Goal: Task Accomplishment & Management: Manage account settings

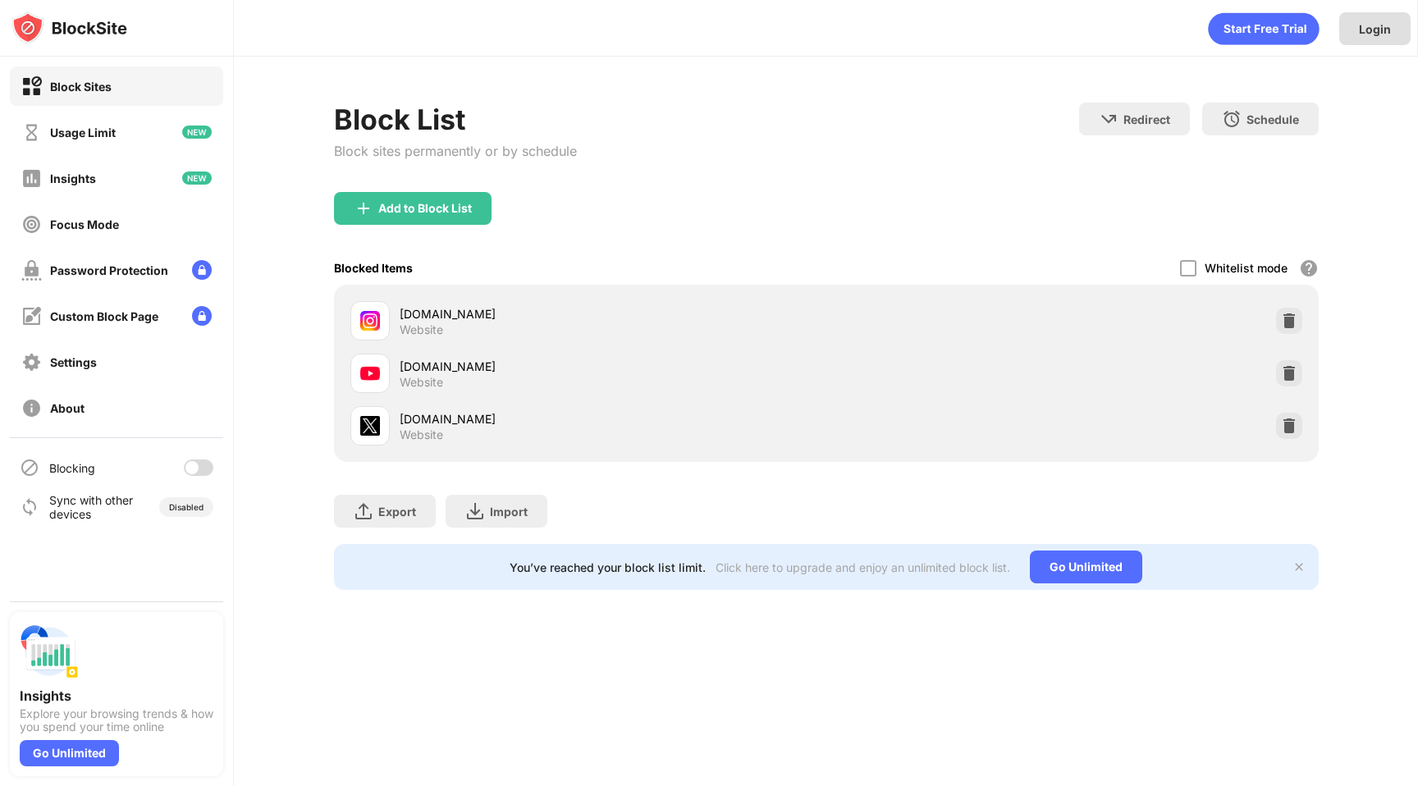
click at [1361, 34] on div "Login" at bounding box center [1375, 29] width 32 height 14
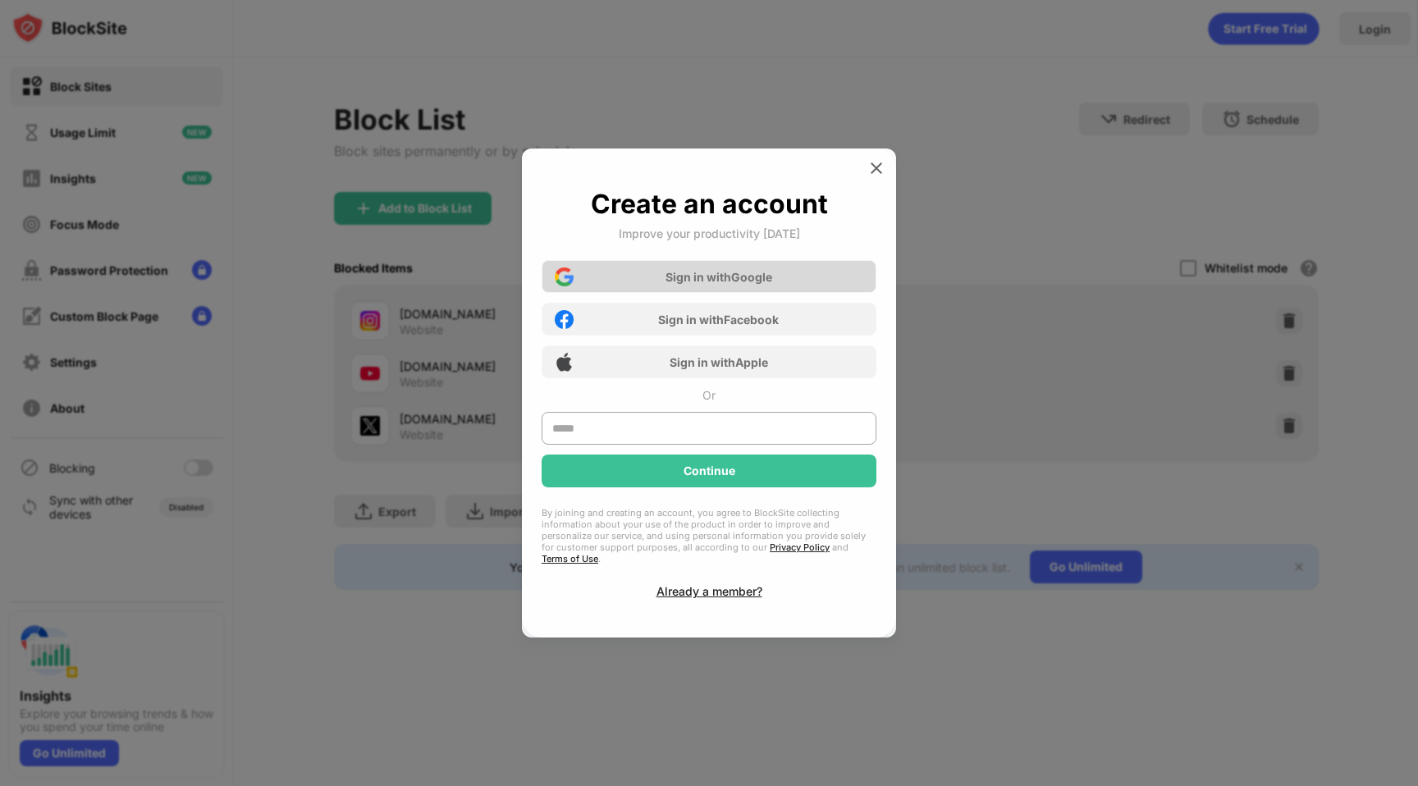
click at [743, 284] on div "Sign in with Google" at bounding box center [718, 277] width 107 height 14
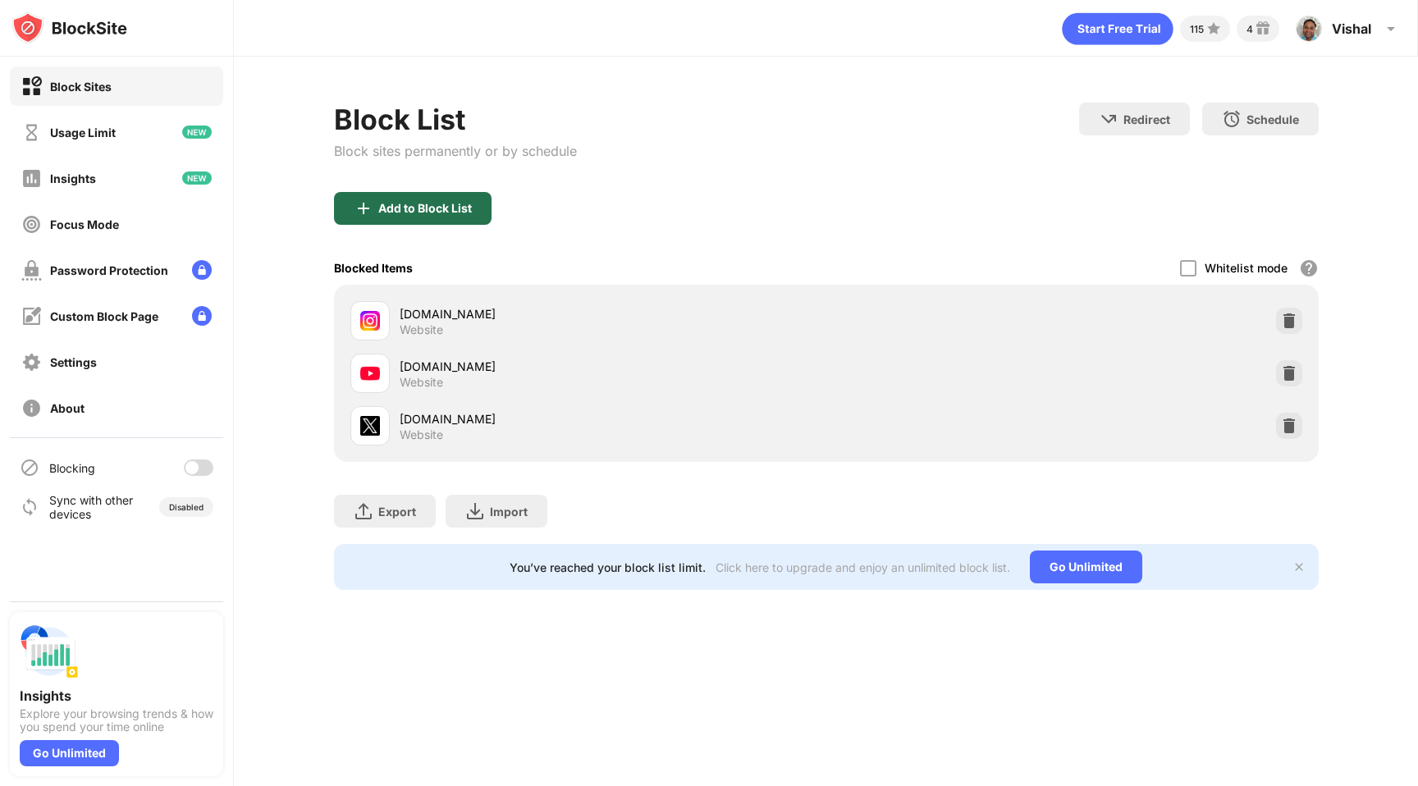
click at [449, 202] on div "Add to Block List" at bounding box center [425, 208] width 94 height 13
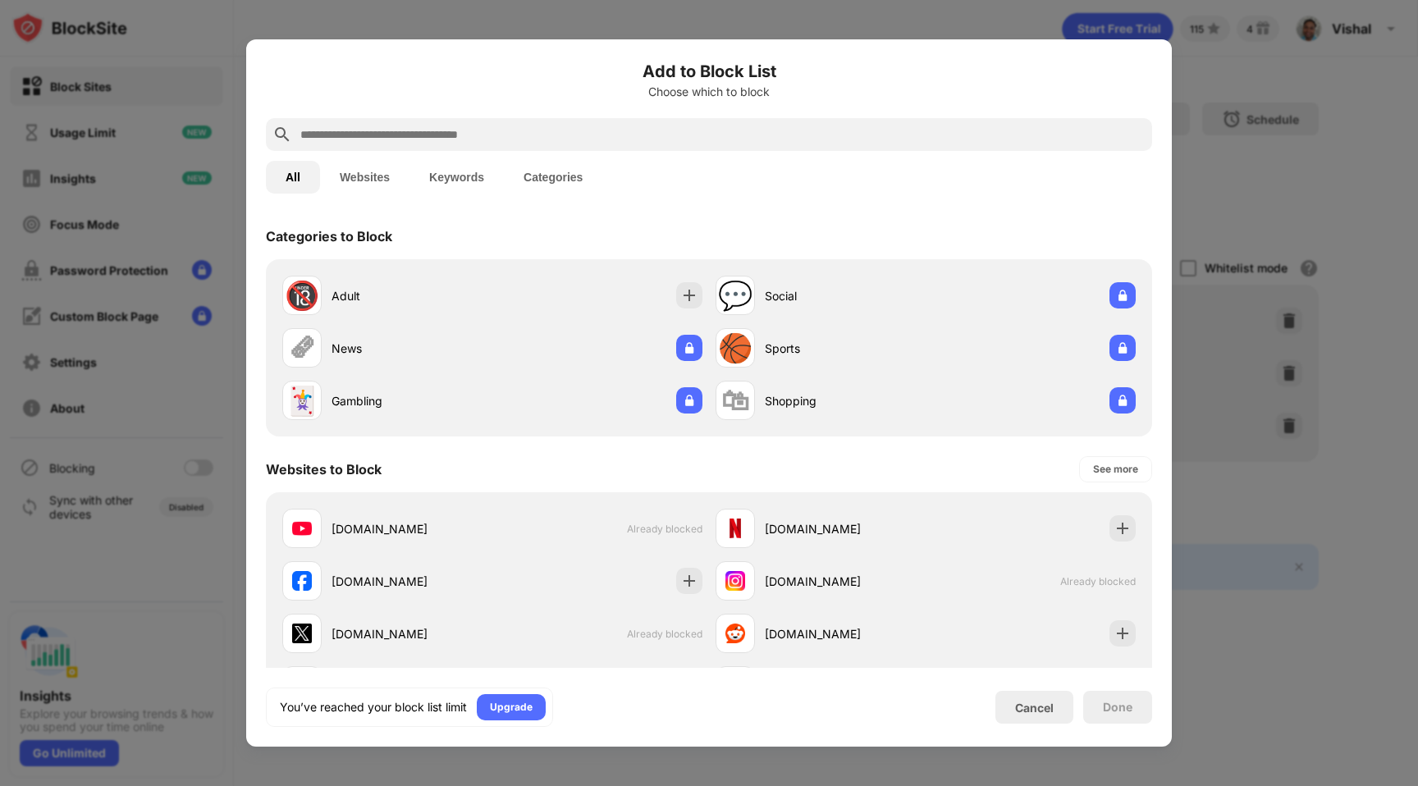
click at [469, 131] on input "text" at bounding box center [722, 135] width 847 height 20
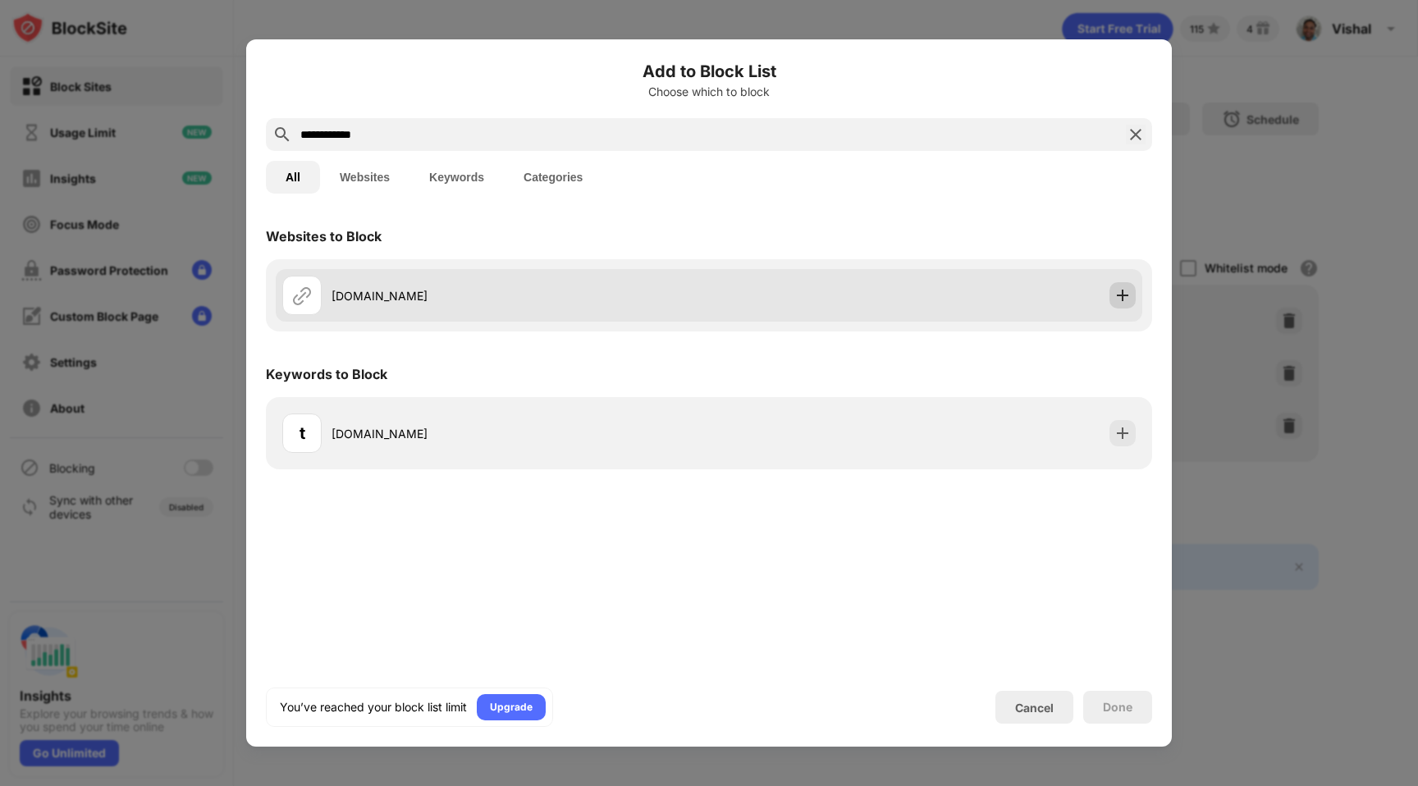
type input "**********"
click at [1126, 290] on img at bounding box center [1122, 295] width 16 height 16
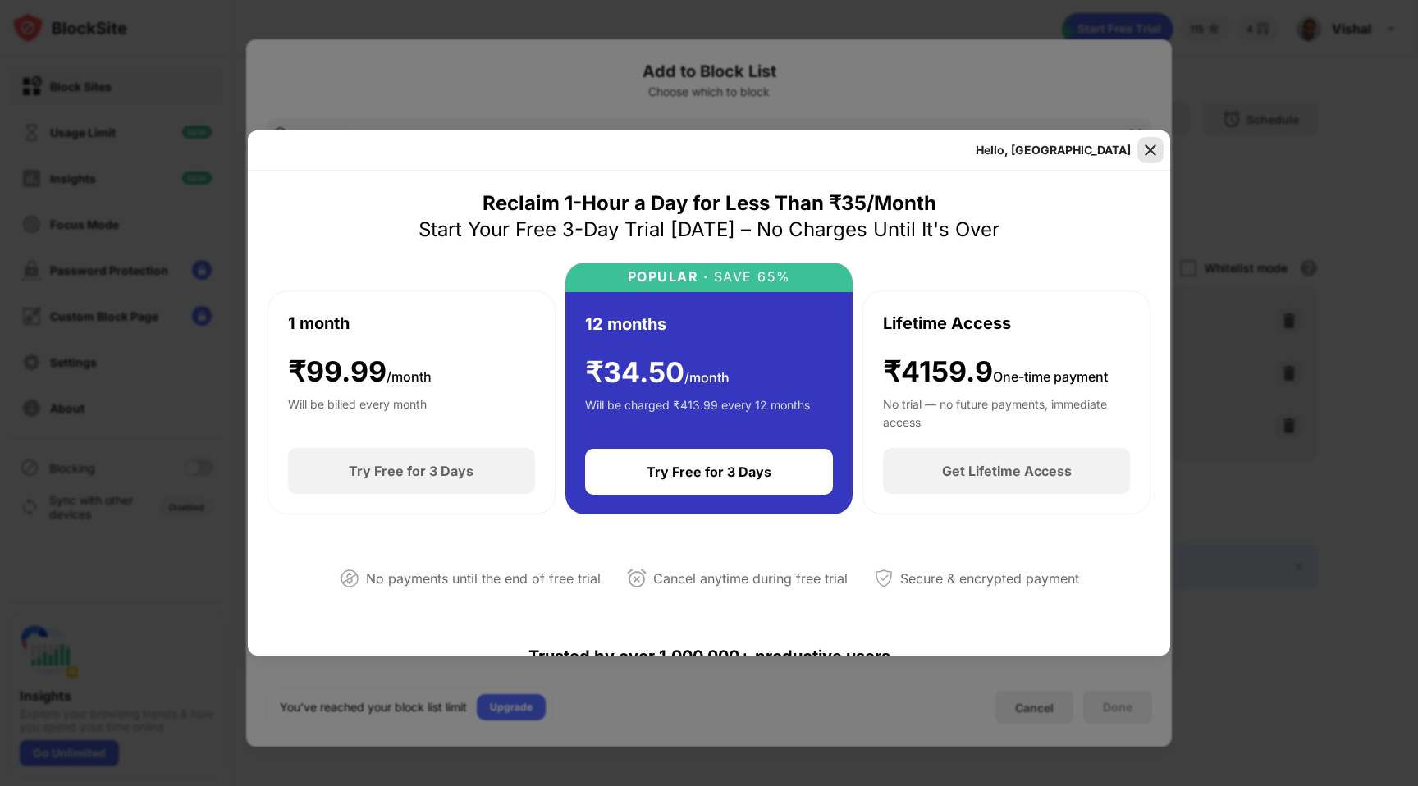
click at [1153, 149] on img at bounding box center [1150, 150] width 16 height 16
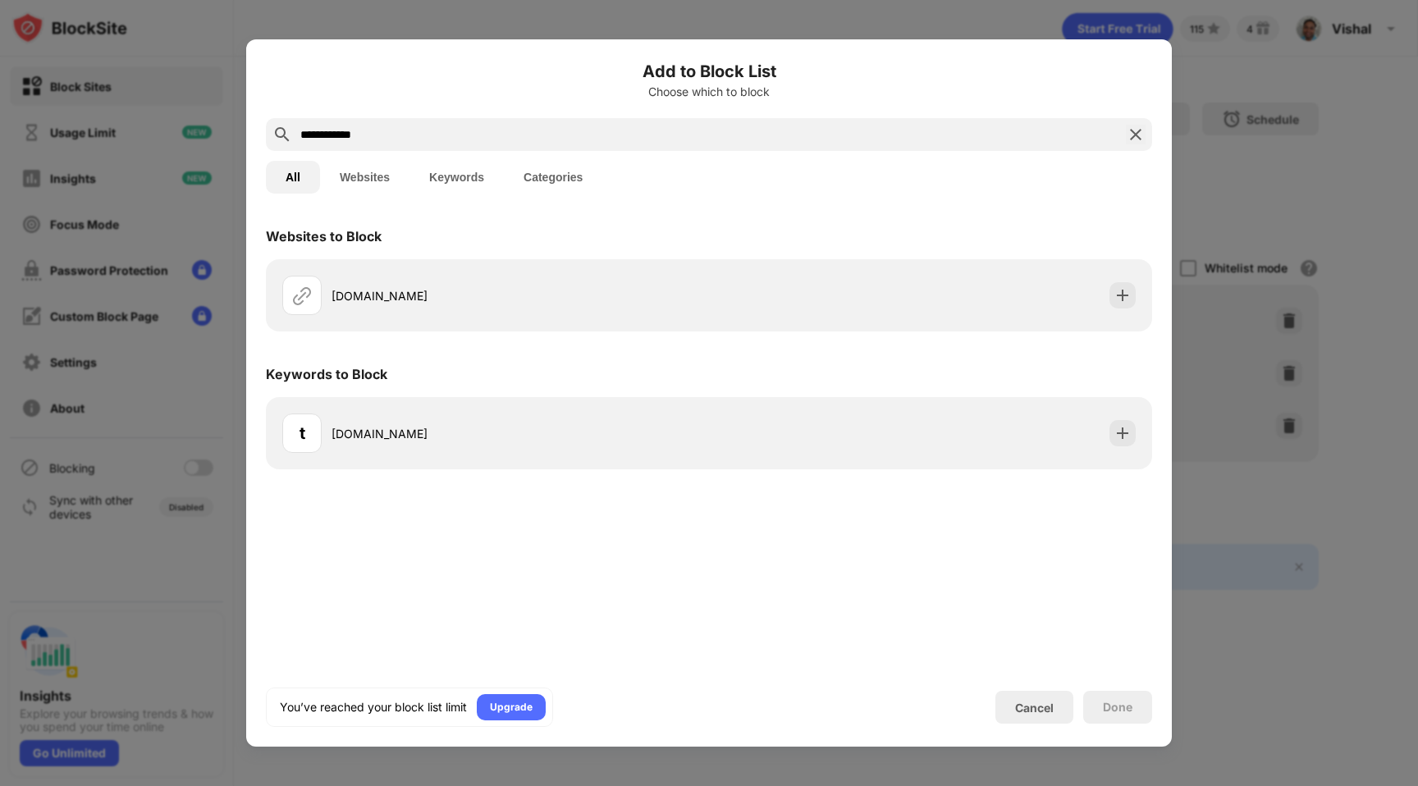
click at [1140, 135] on img at bounding box center [1136, 135] width 20 height 20
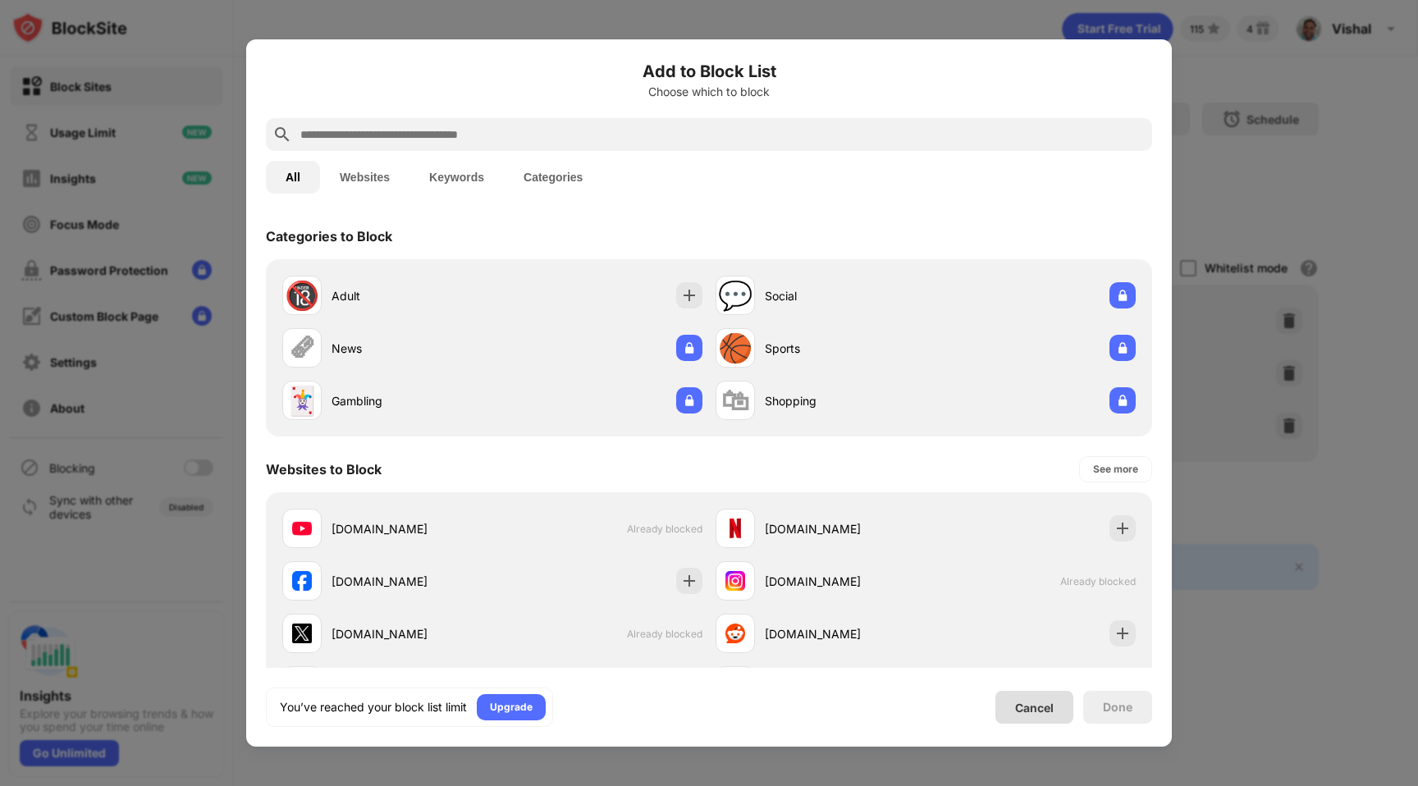
click at [1028, 695] on div "Cancel" at bounding box center [1034, 707] width 78 height 33
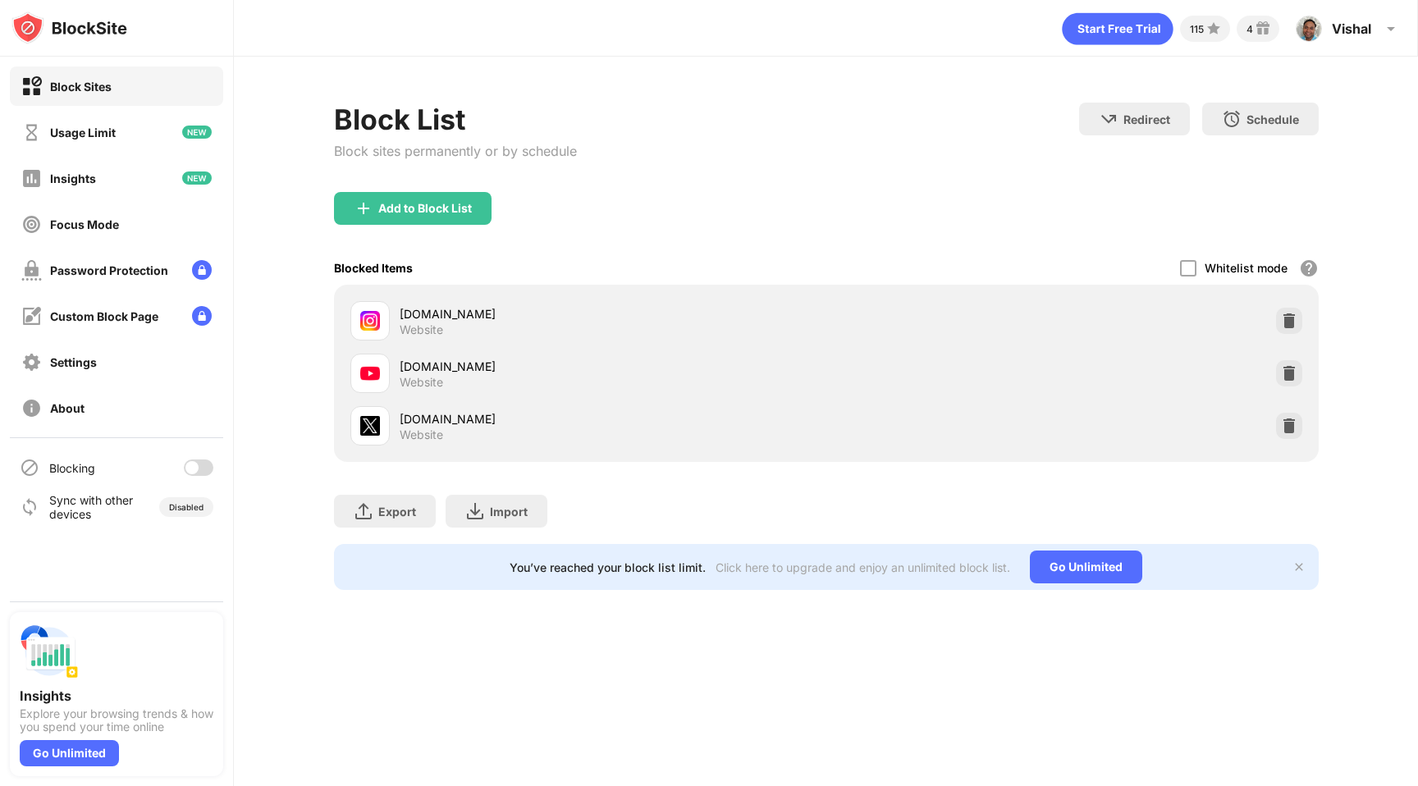
click at [831, 227] on div "Add to Block List" at bounding box center [826, 221] width 985 height 59
click at [202, 469] on div at bounding box center [199, 467] width 30 height 16
click at [198, 505] on div "Disabled" at bounding box center [186, 507] width 34 height 10
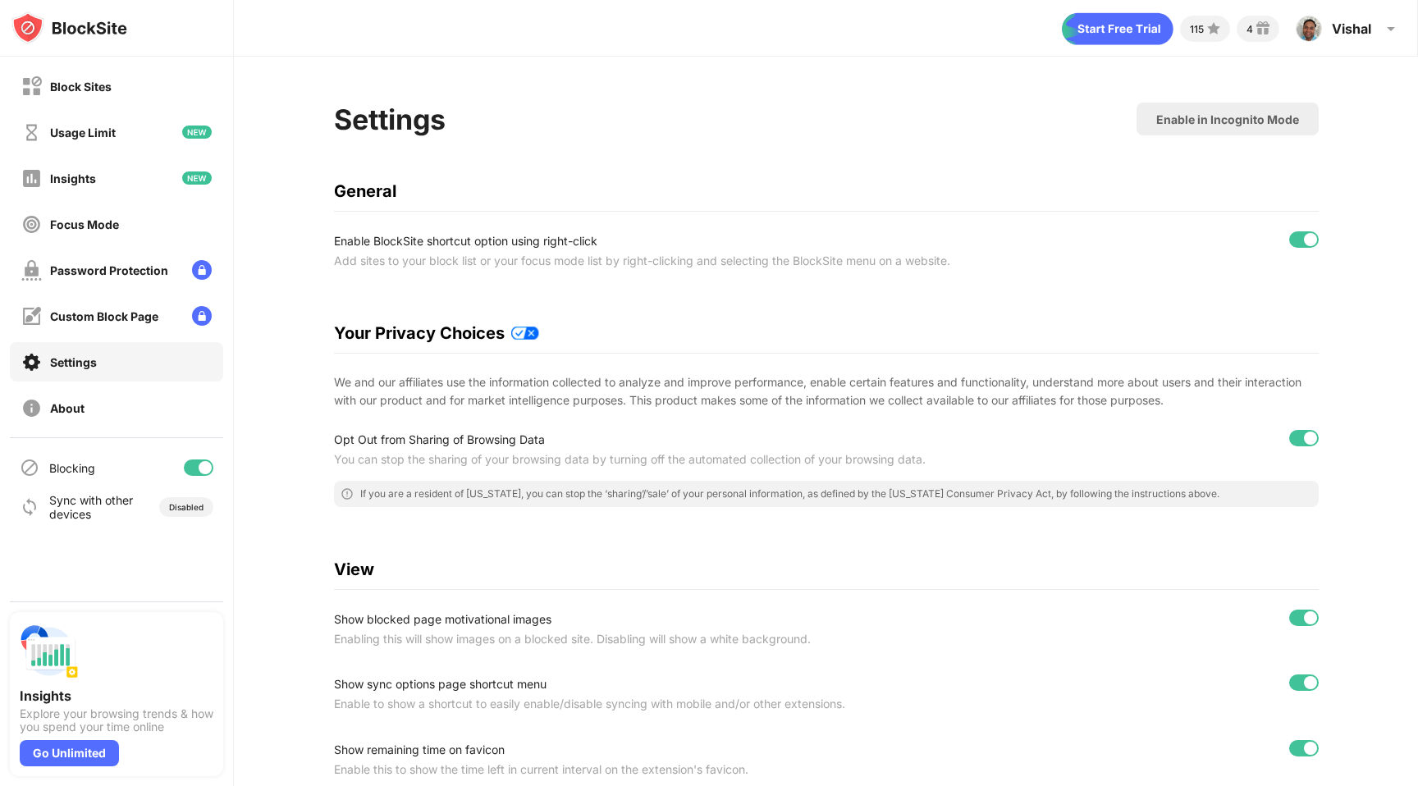
click at [705, 186] on div "General" at bounding box center [826, 191] width 985 height 20
click at [160, 83] on div "Block Sites" at bounding box center [116, 85] width 213 height 39
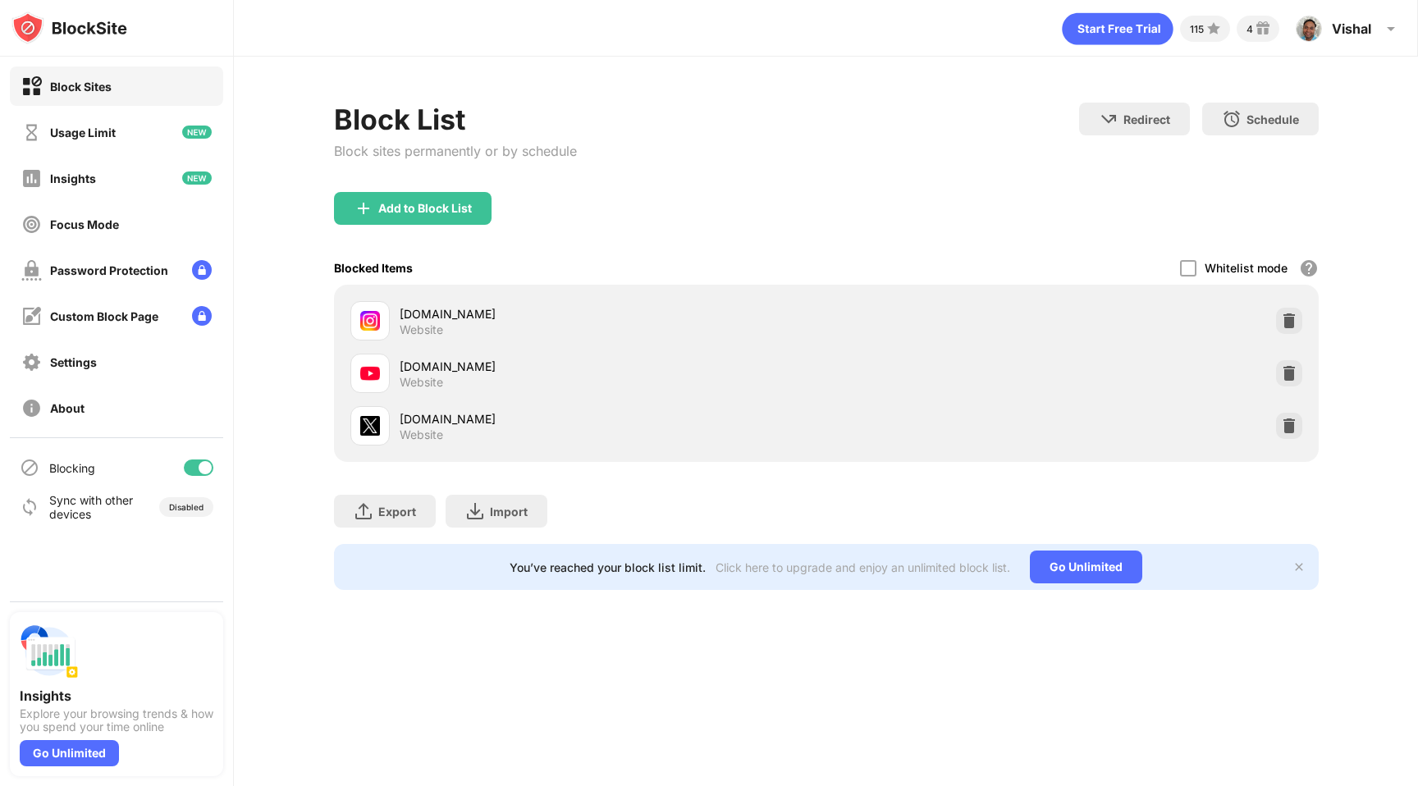
click at [830, 208] on div "Add to Block List" at bounding box center [826, 221] width 985 height 59
click at [1288, 319] on img at bounding box center [1289, 321] width 16 height 16
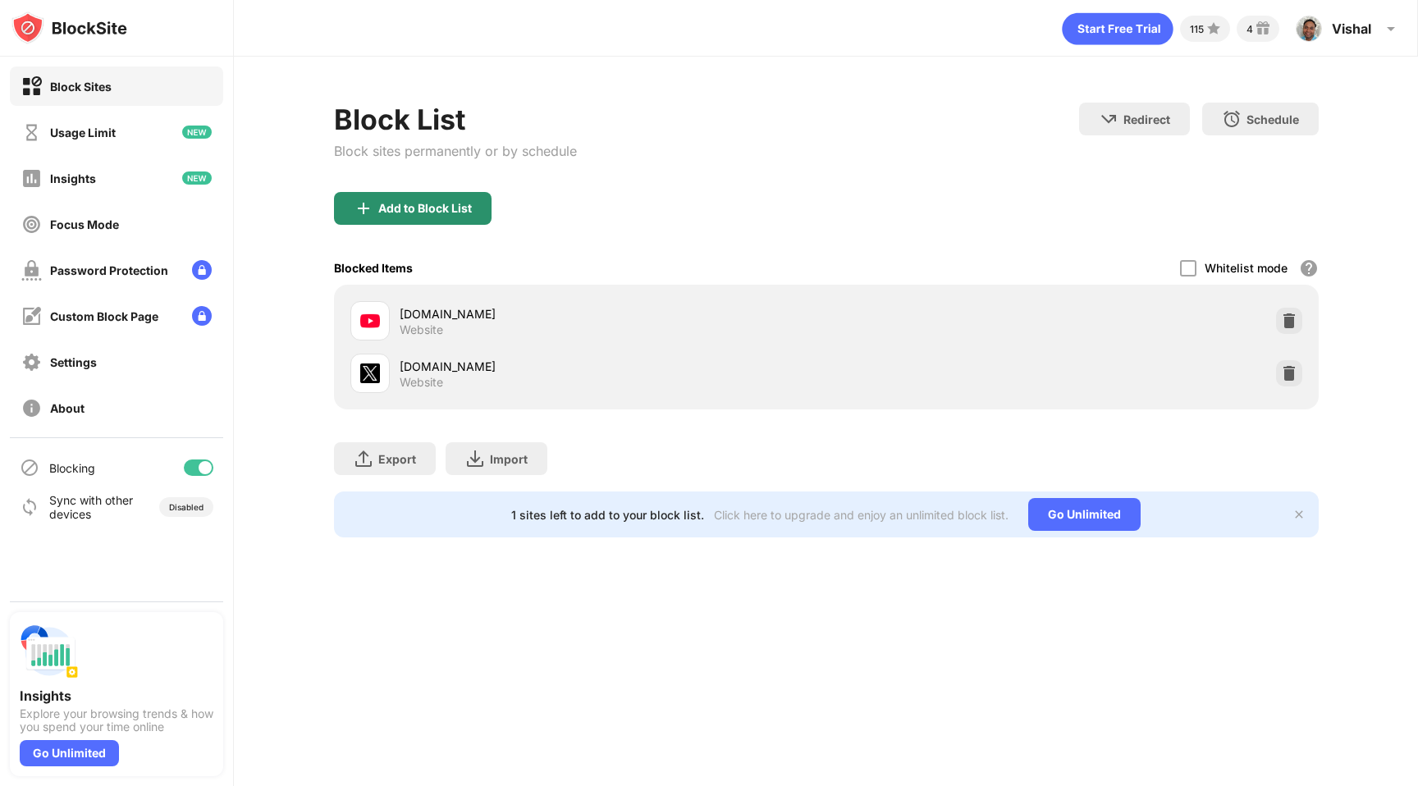
click at [399, 206] on div "Add to Block List" at bounding box center [425, 208] width 94 height 13
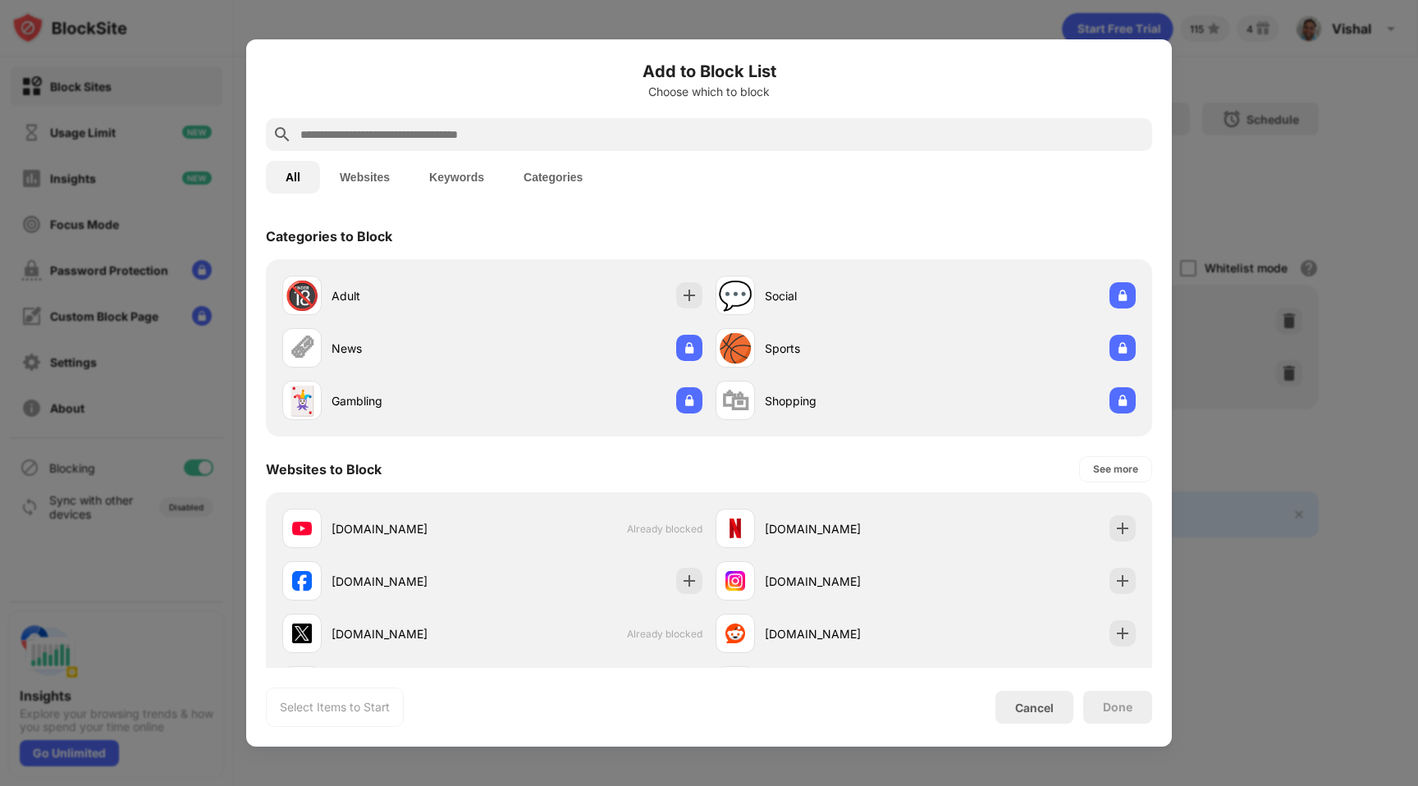
click at [500, 139] on input "text" at bounding box center [722, 135] width 847 height 20
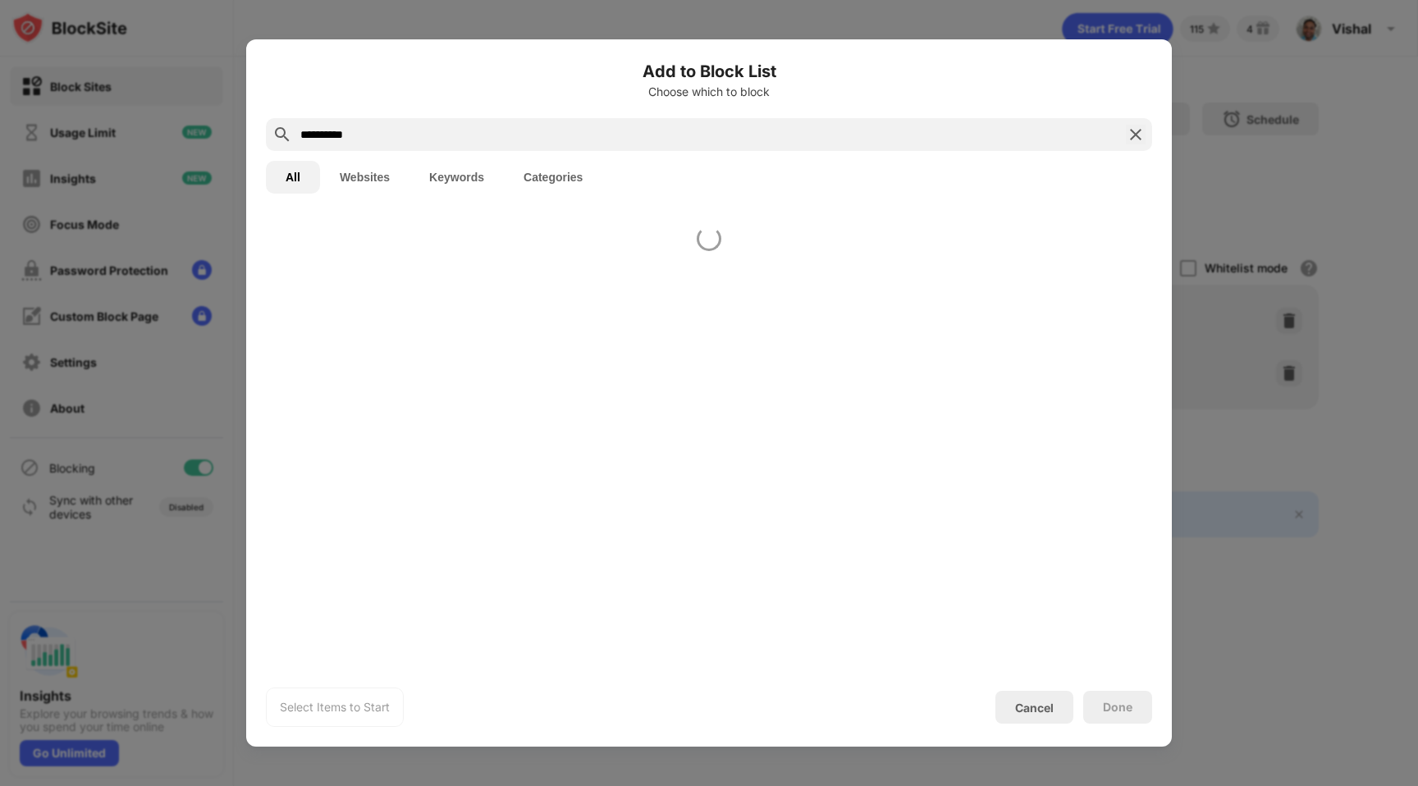
type input "**********"
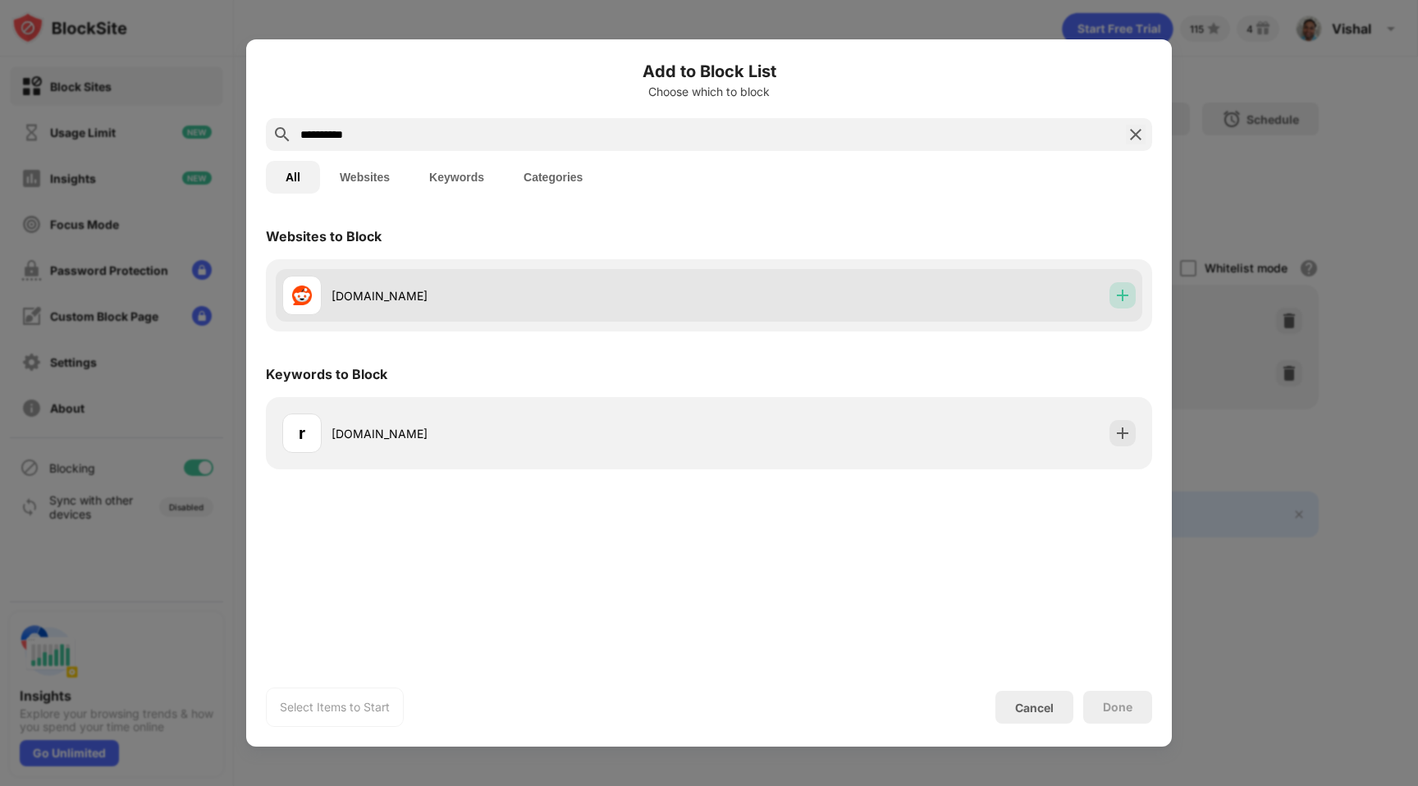
click at [1118, 291] on img at bounding box center [1122, 295] width 16 height 16
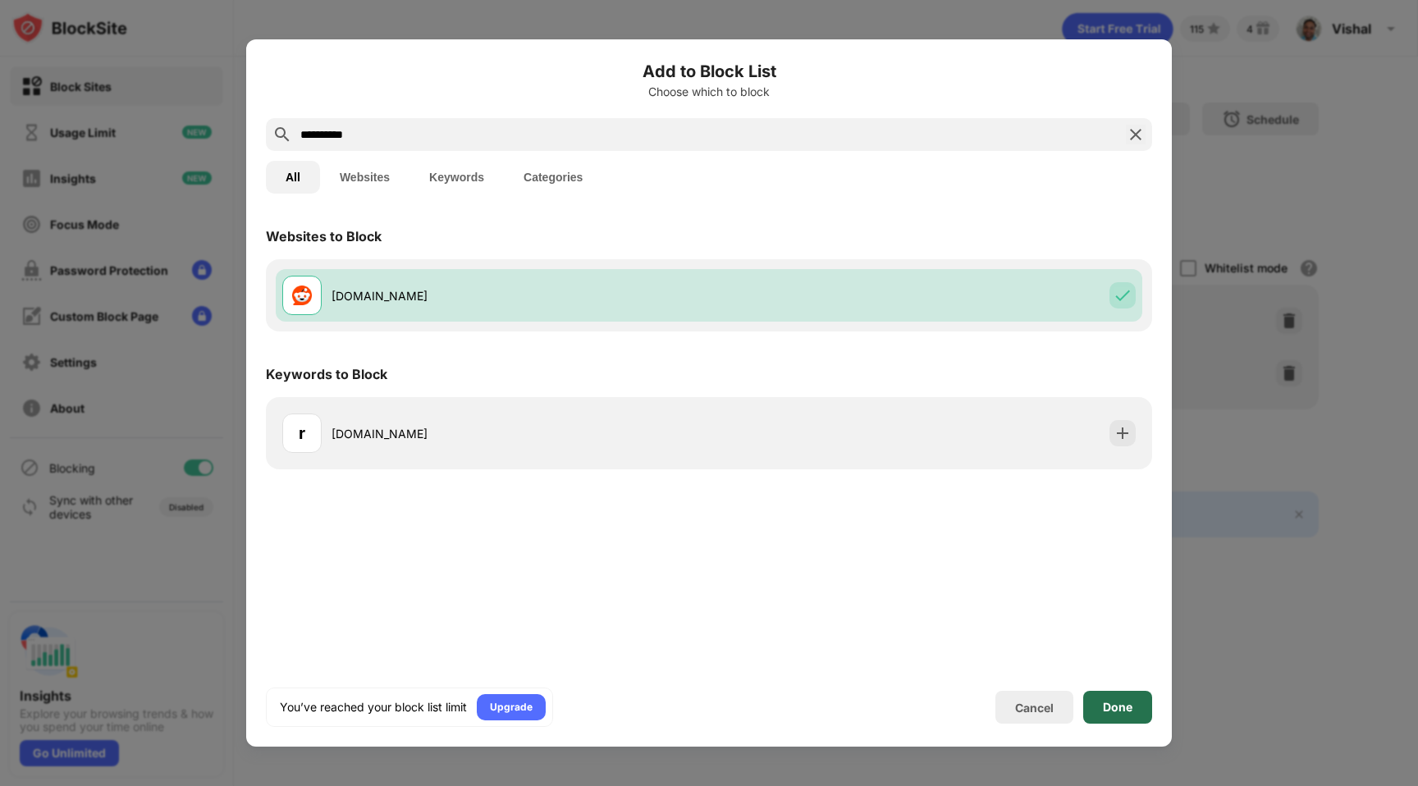
click at [1113, 711] on div "Done" at bounding box center [1118, 707] width 30 height 13
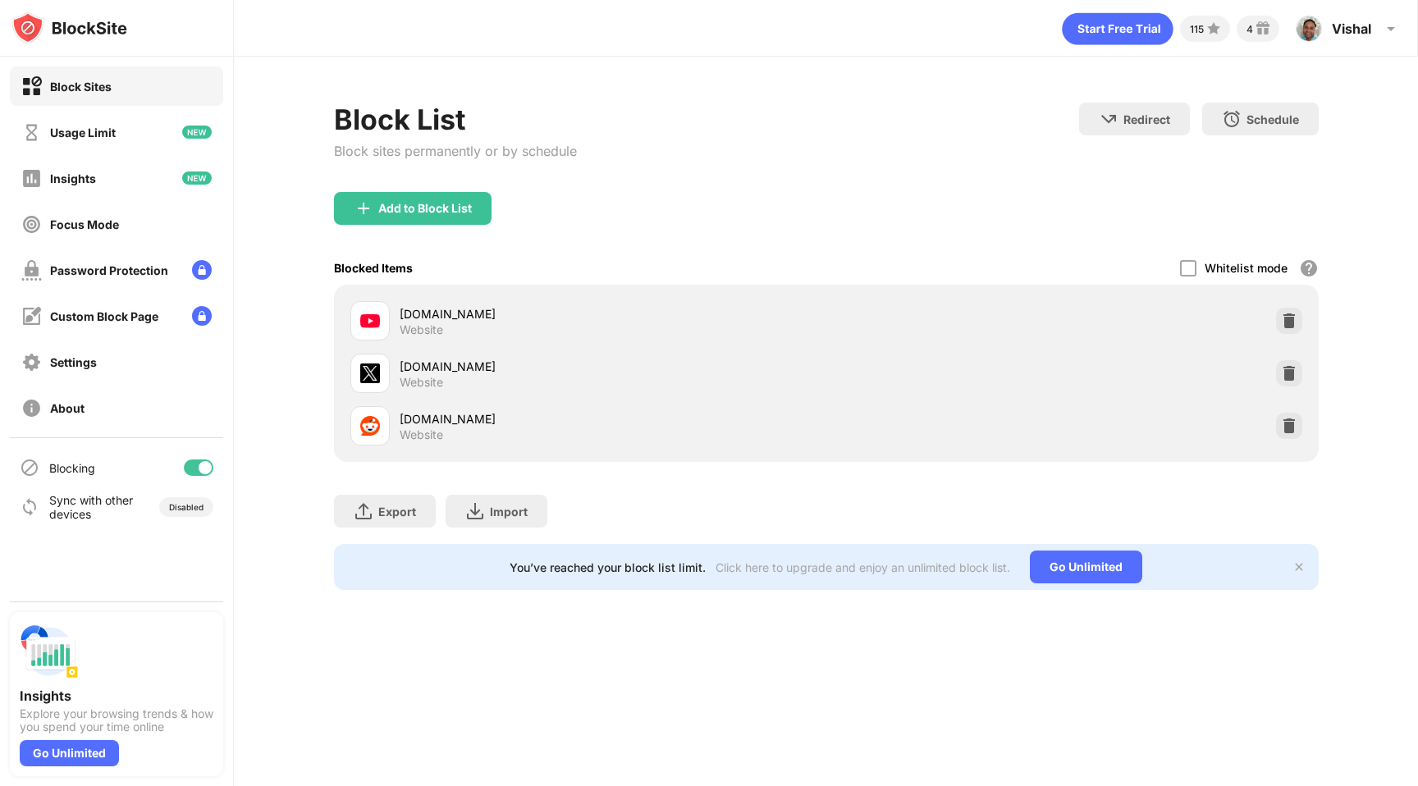
click at [1098, 255] on div "Blocked Items Whitelist mode Block all websites except for those in your whitel…" at bounding box center [826, 268] width 985 height 34
click at [857, 253] on div "Blocked Items Whitelist mode Block all websites except for those in your whitel…" at bounding box center [826, 268] width 985 height 34
